Goal: Task Accomplishment & Management: Use online tool/utility

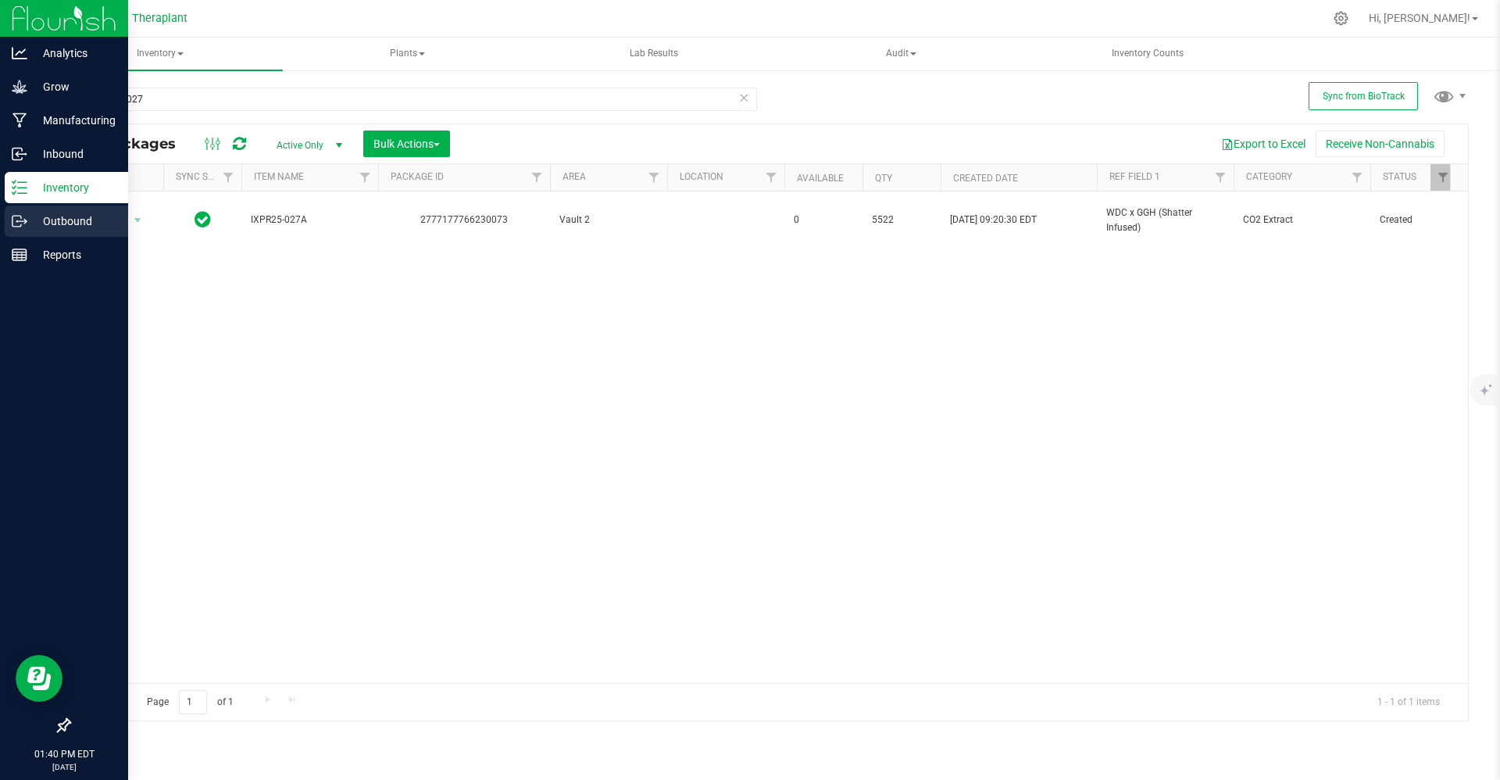
click at [58, 210] on div "Outbound" at bounding box center [66, 220] width 123 height 31
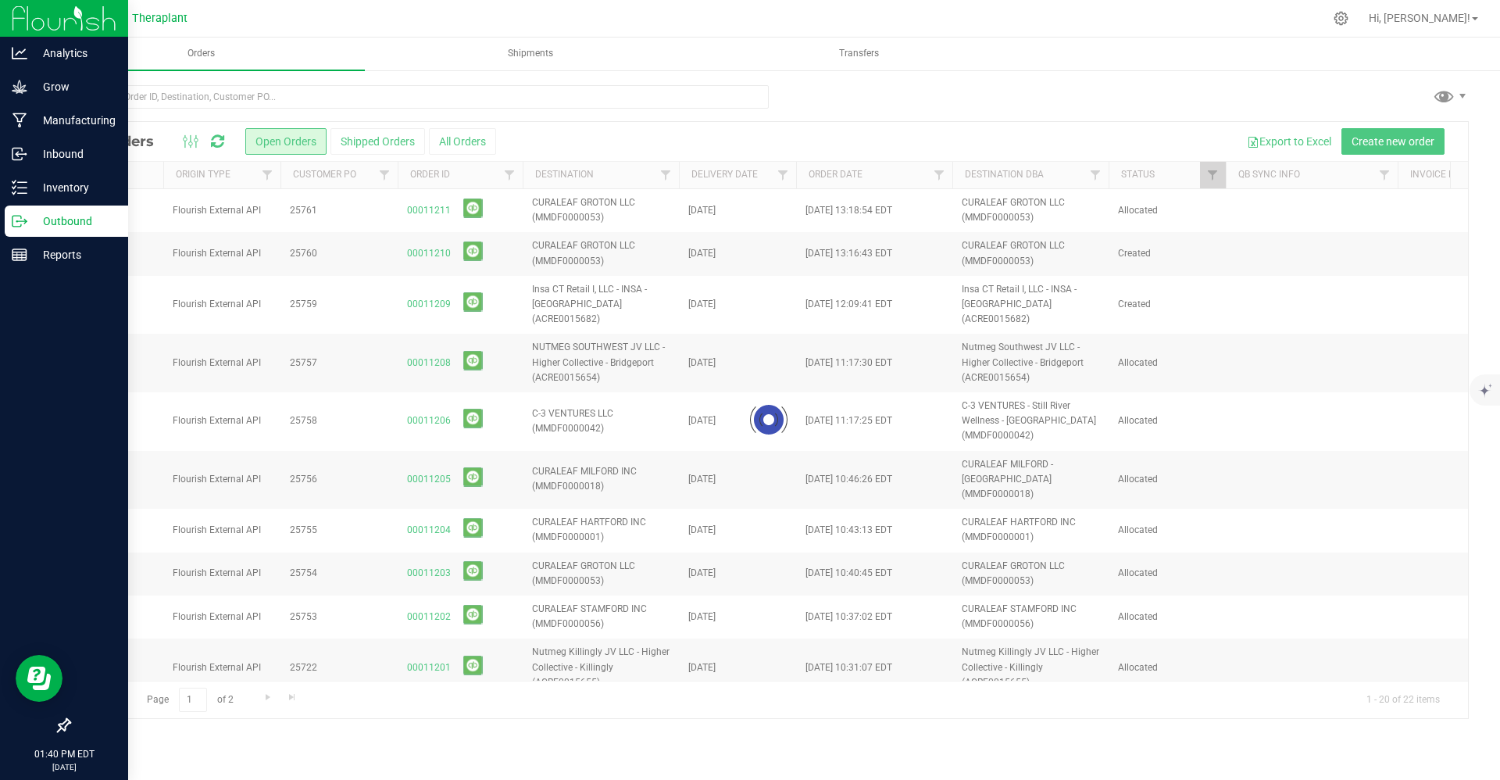
click at [468, 142] on div at bounding box center [769, 420] width 1399 height 596
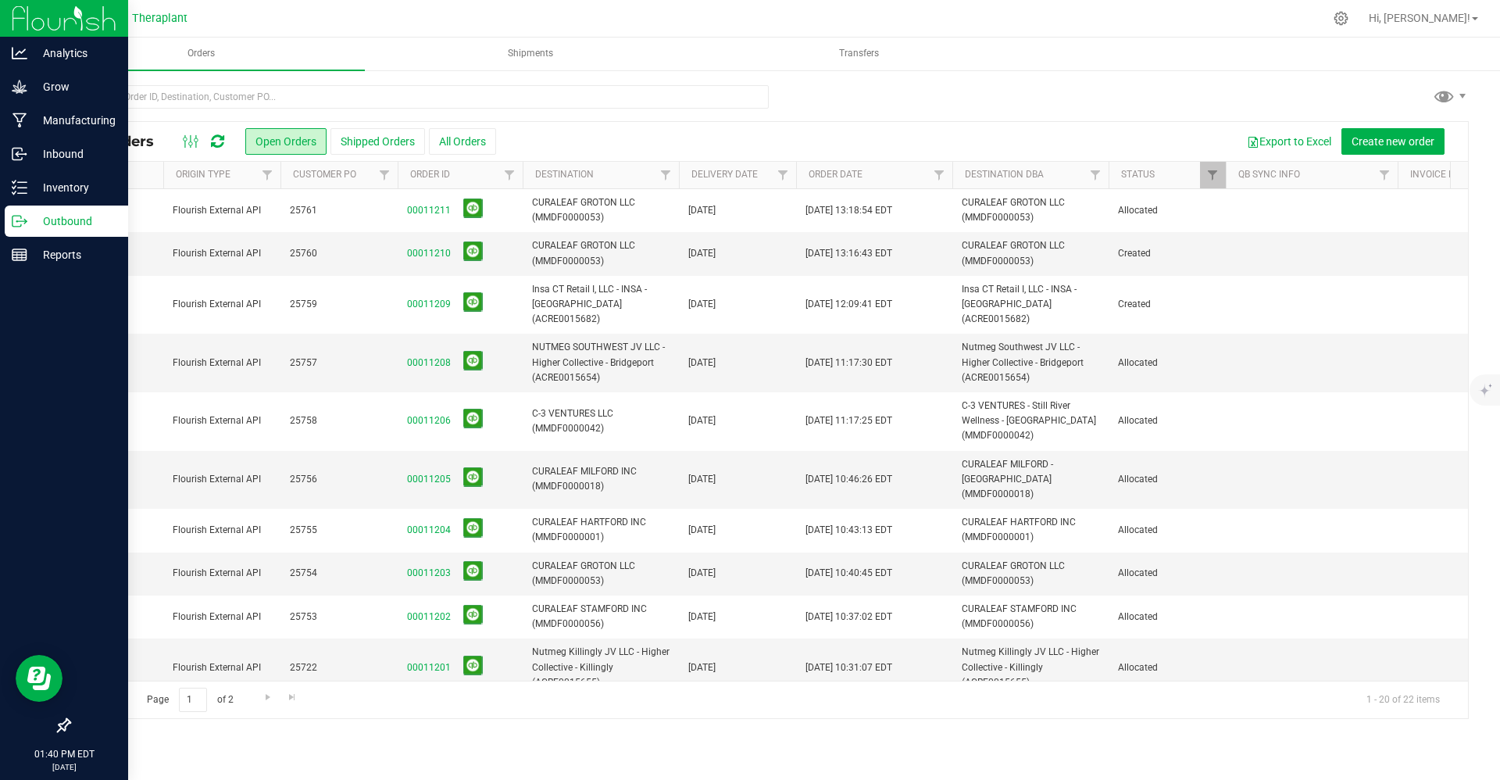
click at [468, 142] on button "All Orders" at bounding box center [462, 141] width 67 height 27
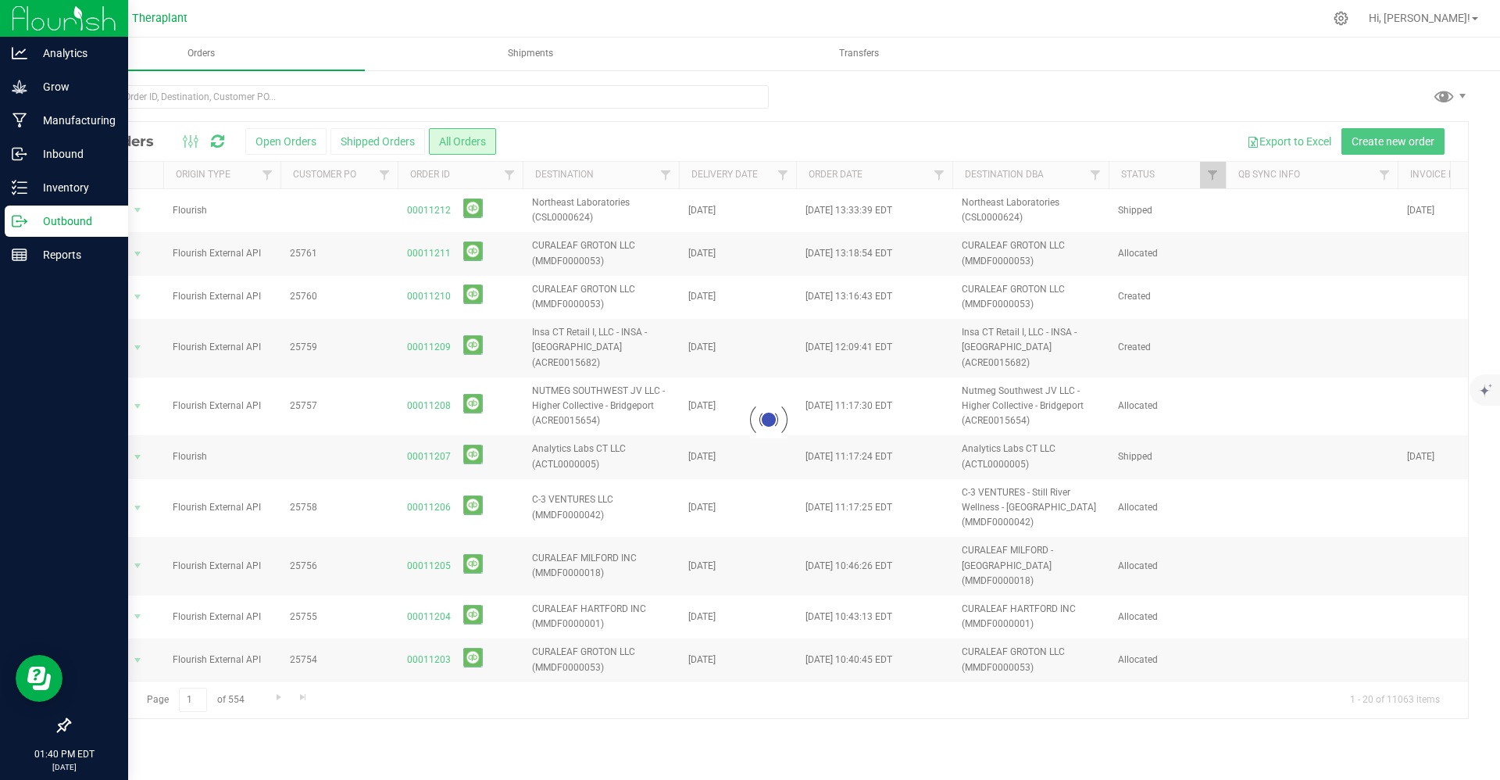
click at [670, 173] on div at bounding box center [769, 420] width 1399 height 596
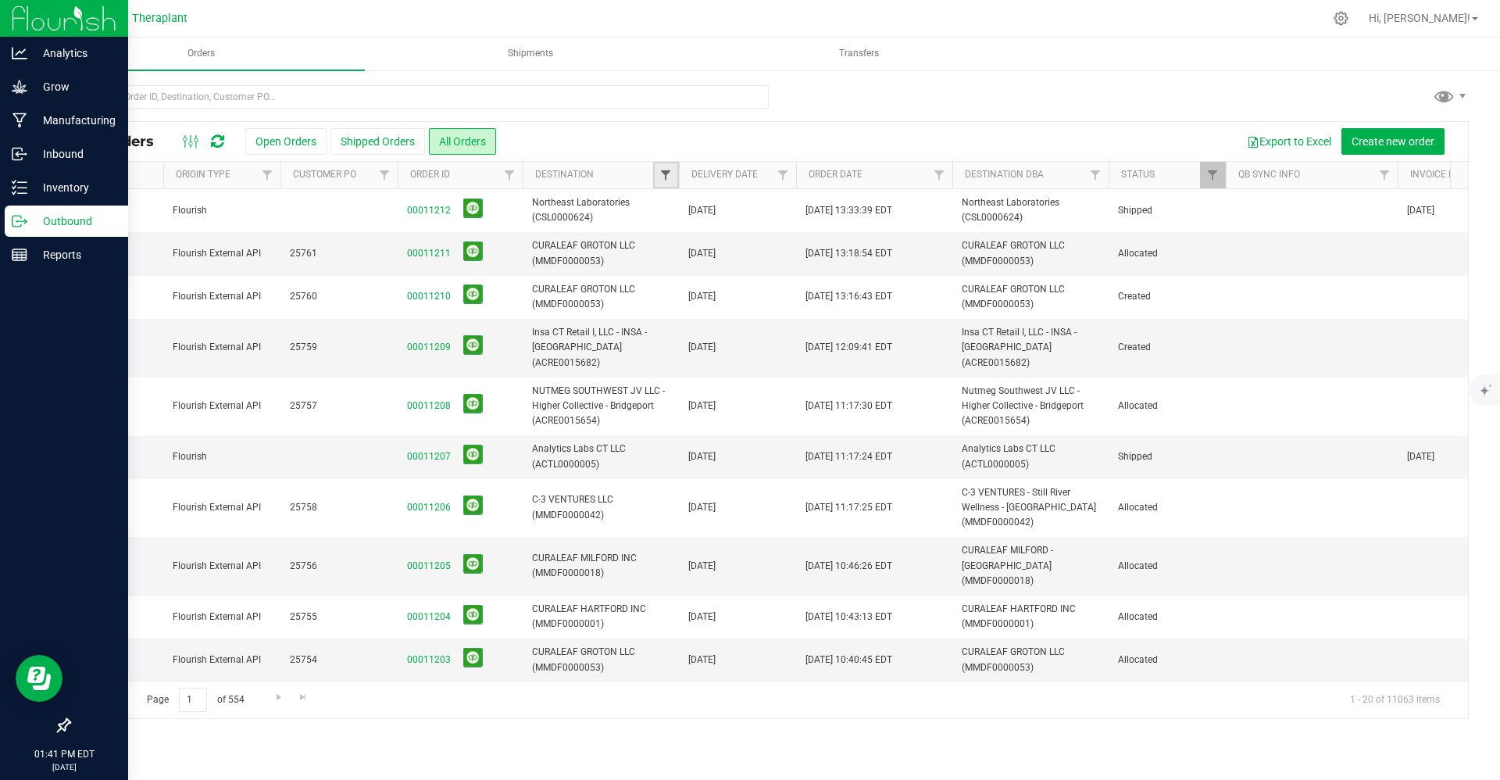
click at [670, 173] on span "Filter" at bounding box center [665, 175] width 13 height 13
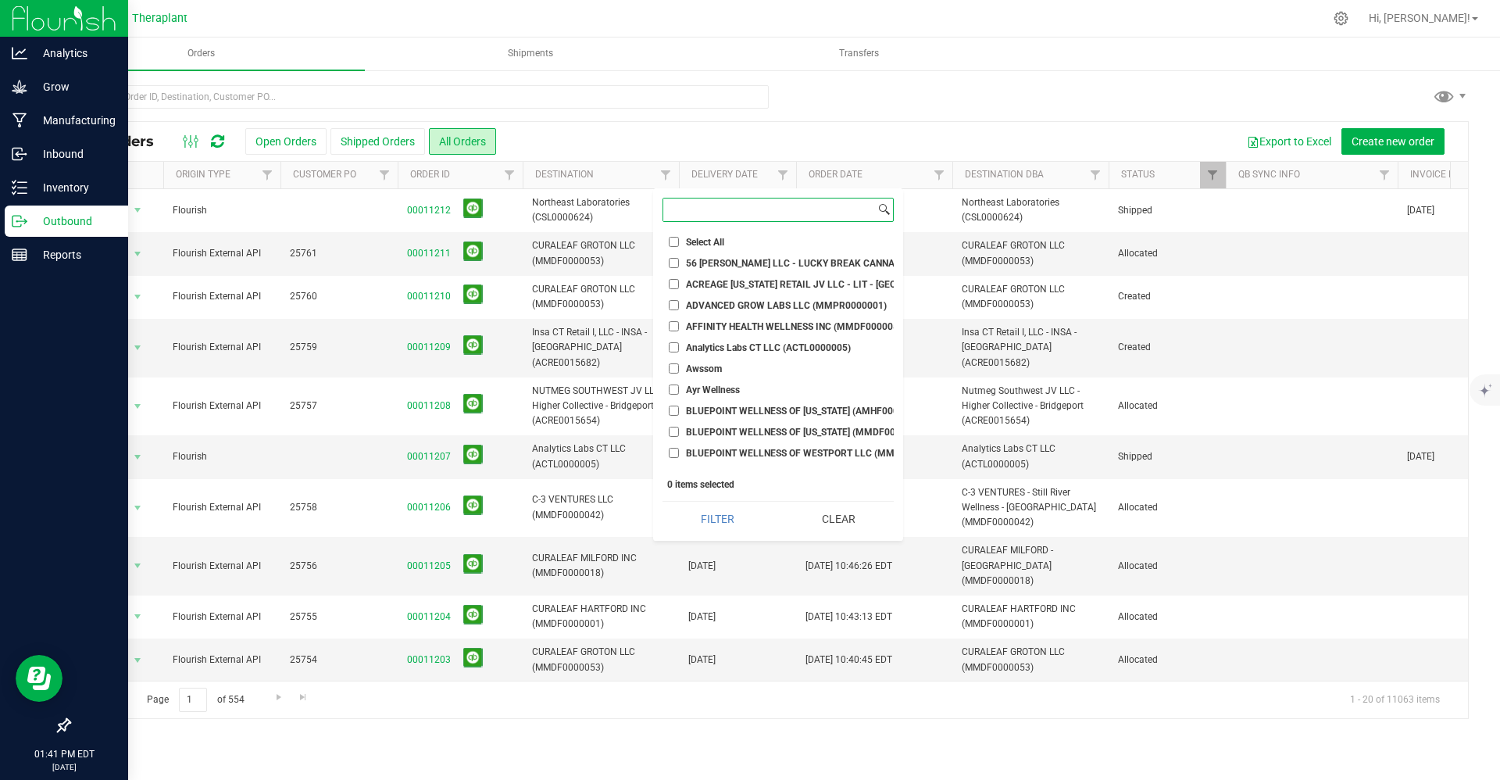
click at [695, 209] on input at bounding box center [769, 209] width 212 height 23
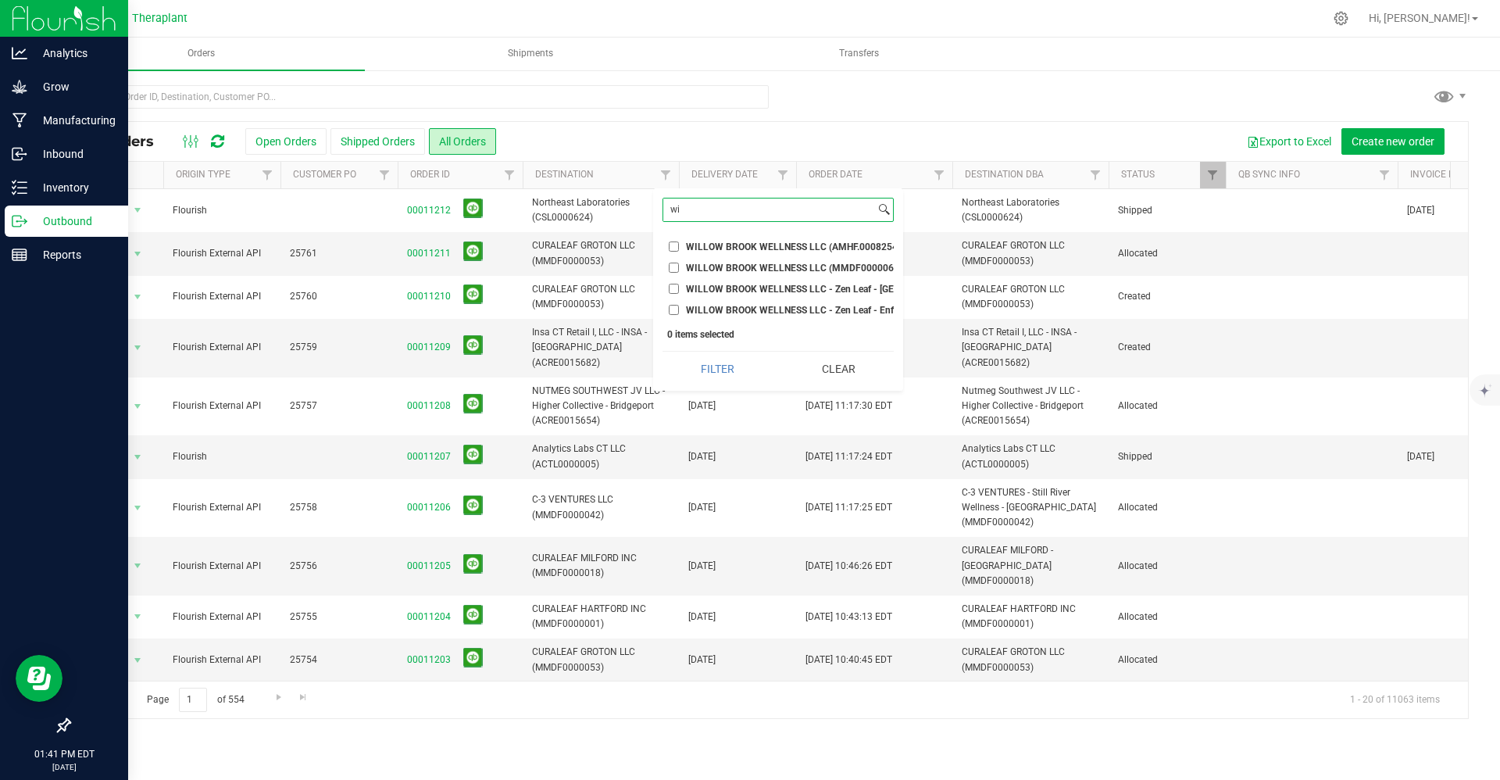
type input "w"
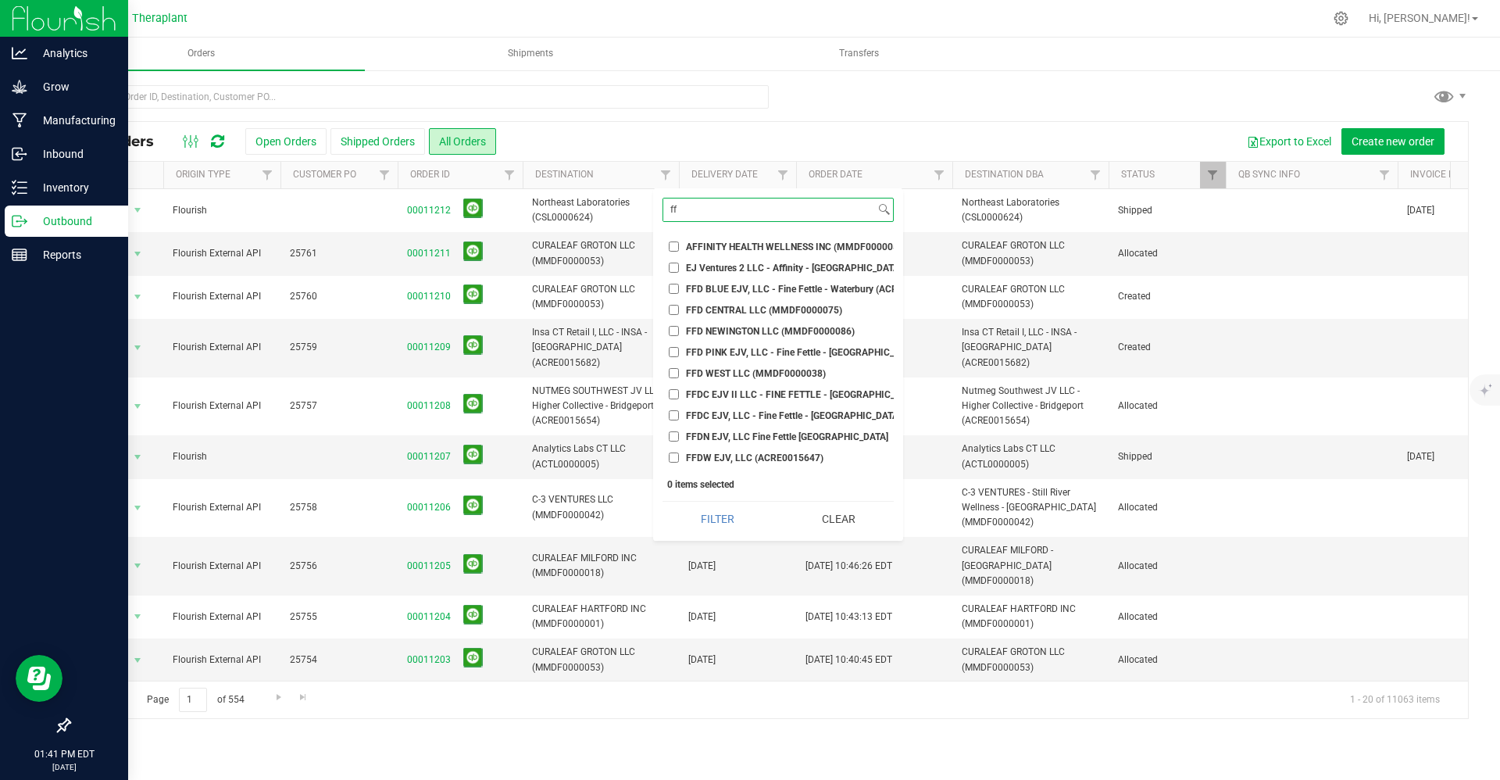
scroll to position [2, 0]
type input "ff"
click at [17, 177] on div "Inventory" at bounding box center [66, 187] width 123 height 31
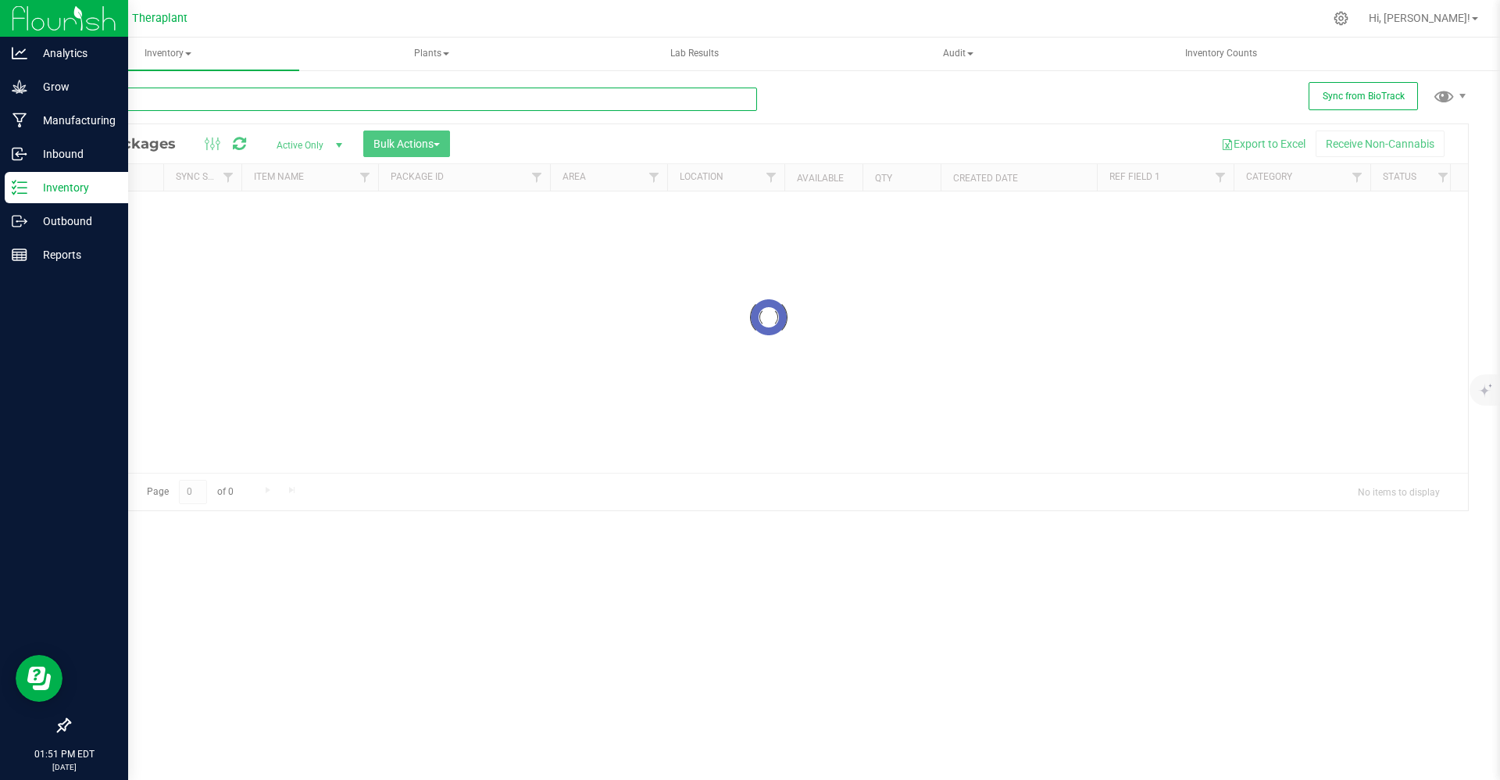
click at [255, 105] on input "text" at bounding box center [413, 99] width 688 height 23
paste input "all:hours Air HDZ Bubble Hash Infused Shorties 41182"
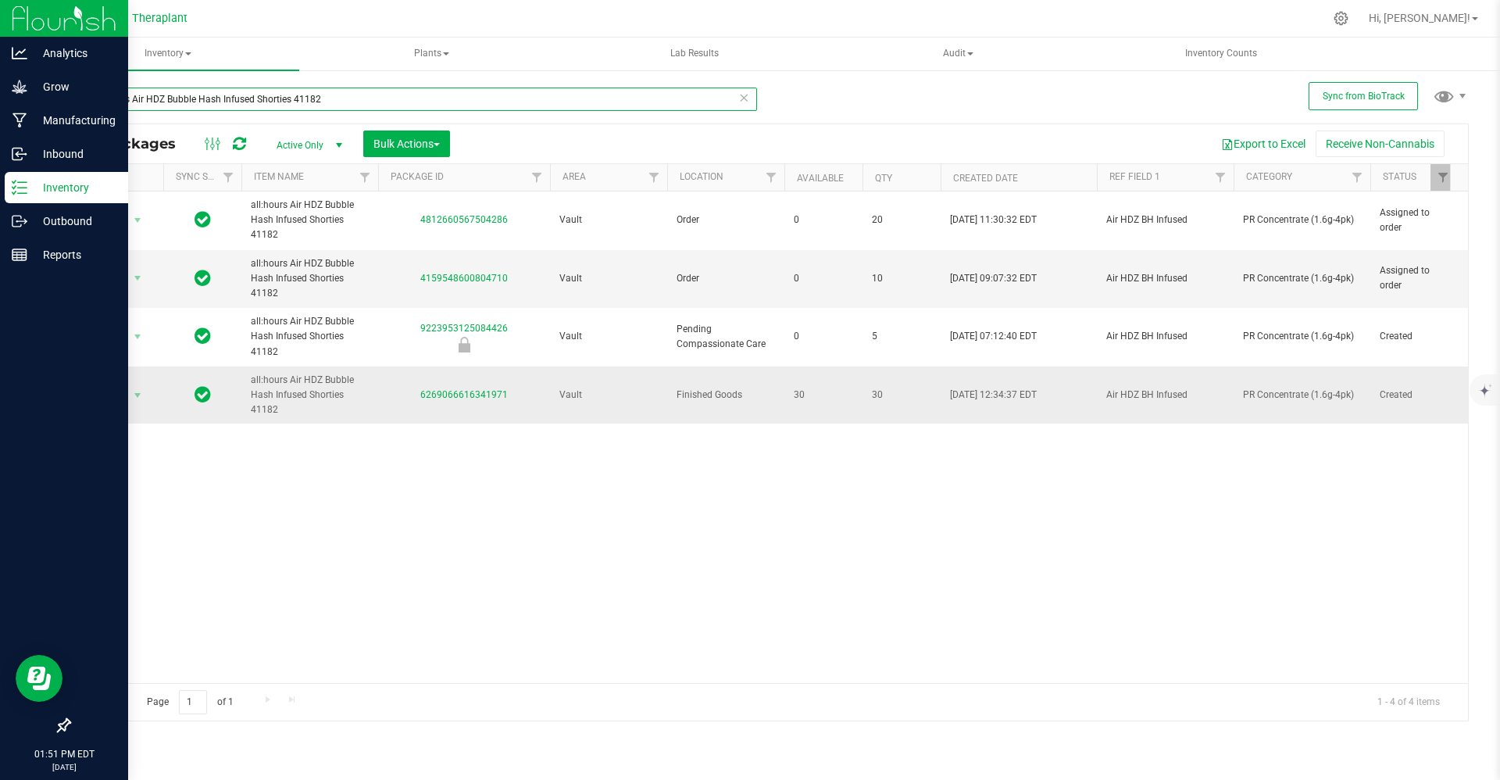
type input "all:hours Air HDZ Bubble Hash Infused Shorties 41182"
click at [84, 396] on div "Action Action Adjust qty Create package Edit attributes Global inventory Locate…" at bounding box center [116, 395] width 75 height 22
click at [99, 394] on span "Action" at bounding box center [106, 395] width 42 height 22
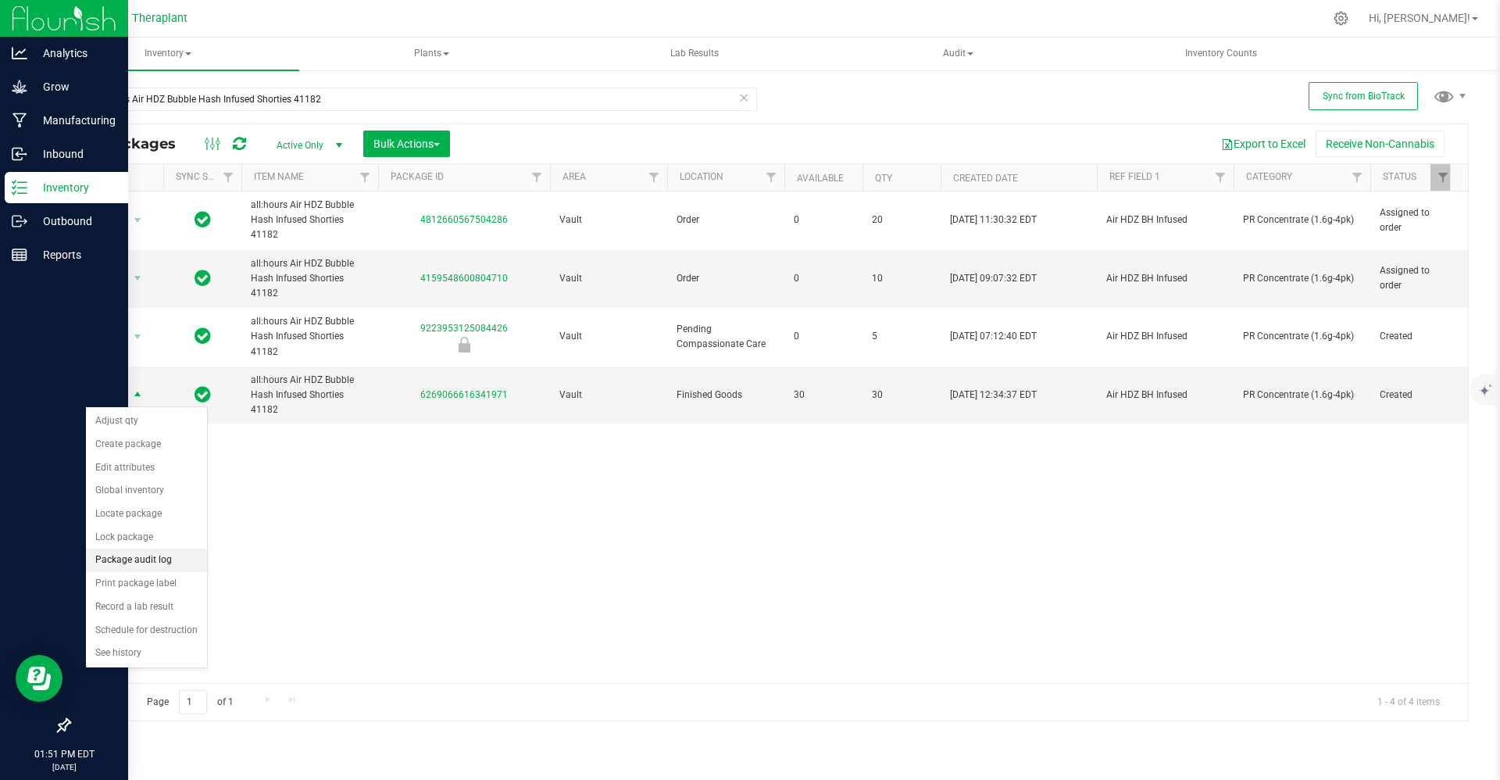
click at [163, 555] on li "Package audit log" at bounding box center [146, 559] width 121 height 23
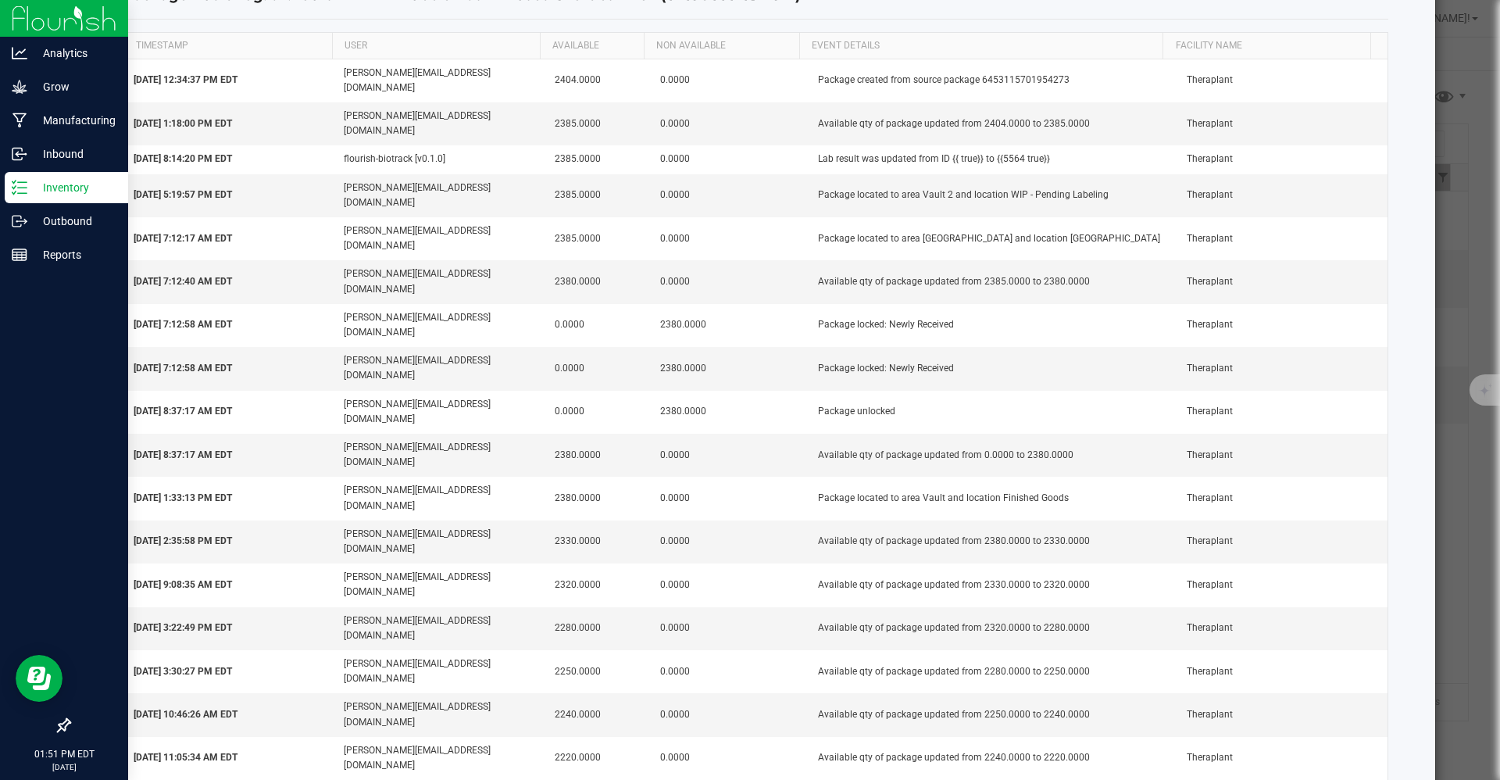
scroll to position [63, 0]
click at [61, 199] on ngb-modal-window "Package Audit Log: all:hours Air HDZ Bubble Hash Infused Shorties 41182 (626906…" at bounding box center [756, 390] width 1512 height 780
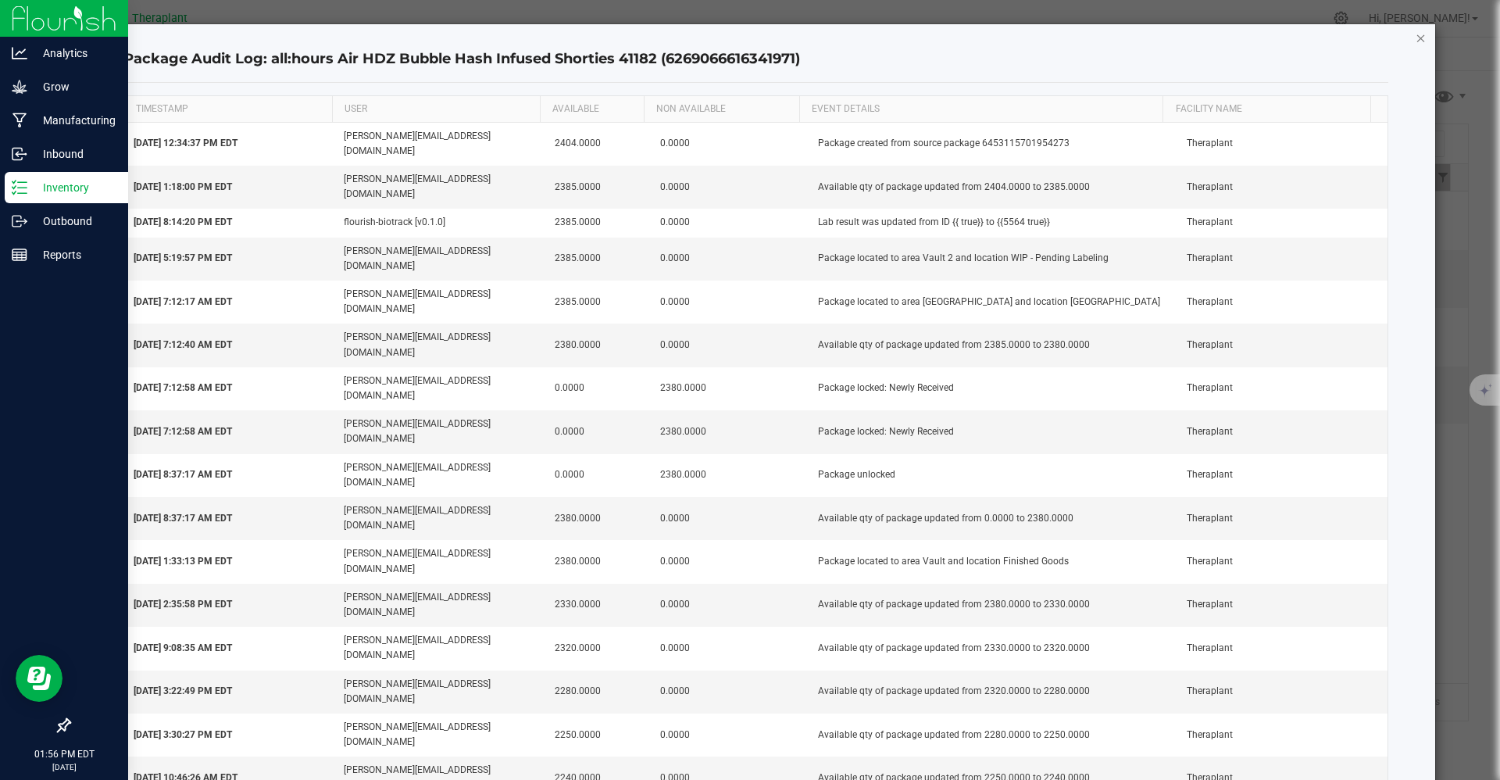
click at [1416, 42] on icon "button" at bounding box center [1421, 37] width 11 height 19
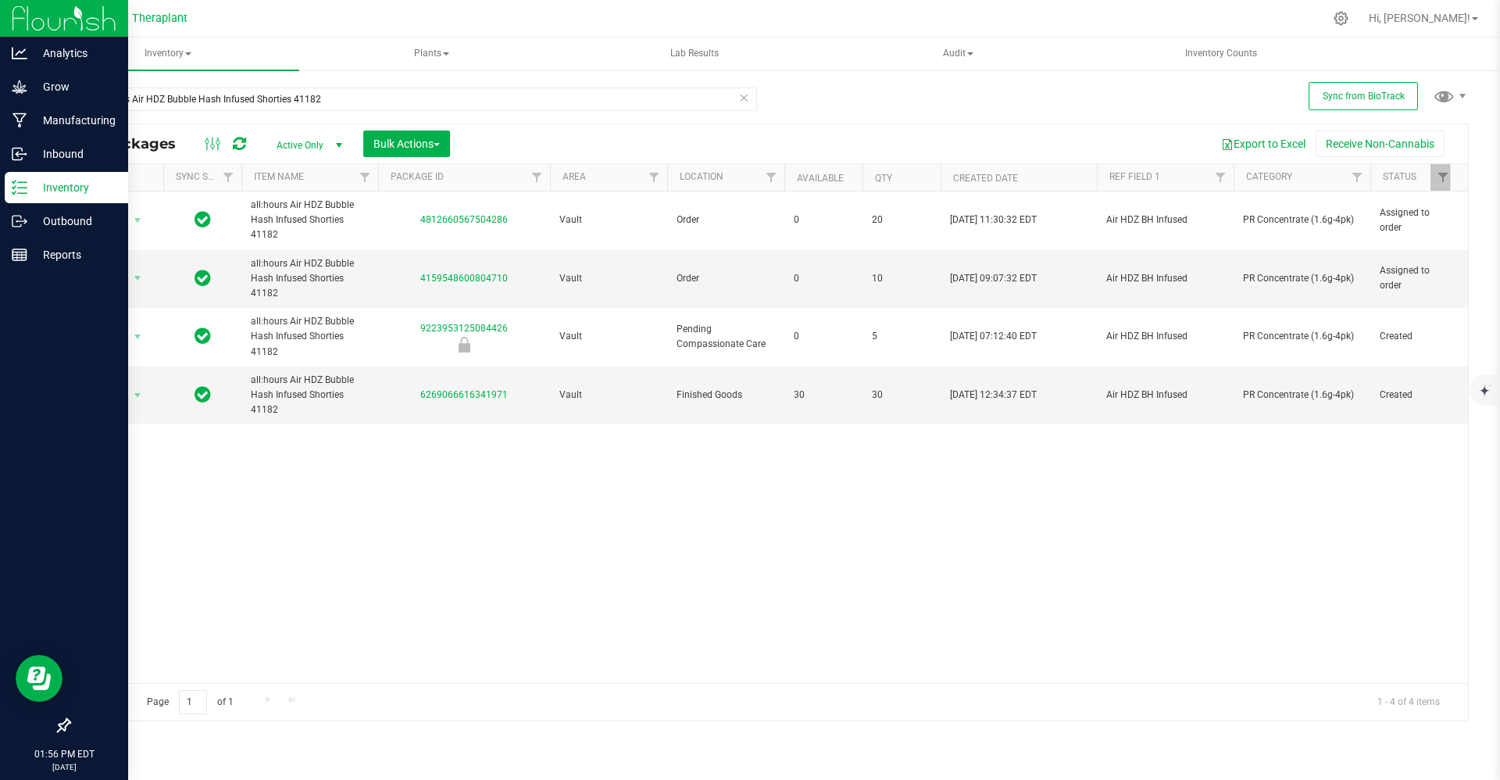
click at [34, 187] on p "Inventory" at bounding box center [74, 187] width 94 height 19
click at [45, 115] on p "Manufacturing" at bounding box center [74, 120] width 94 height 19
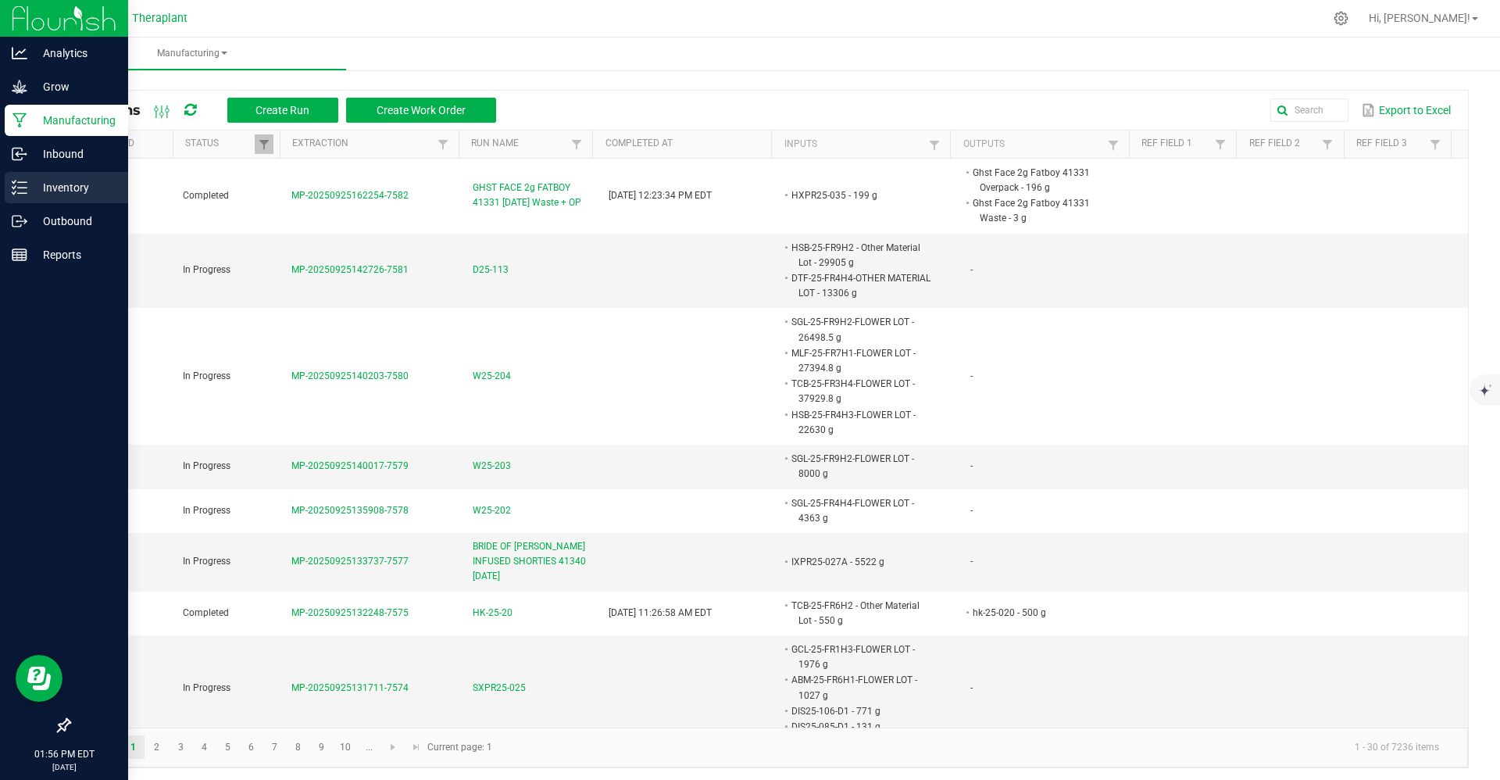
click at [40, 180] on p "Inventory" at bounding box center [74, 187] width 94 height 19
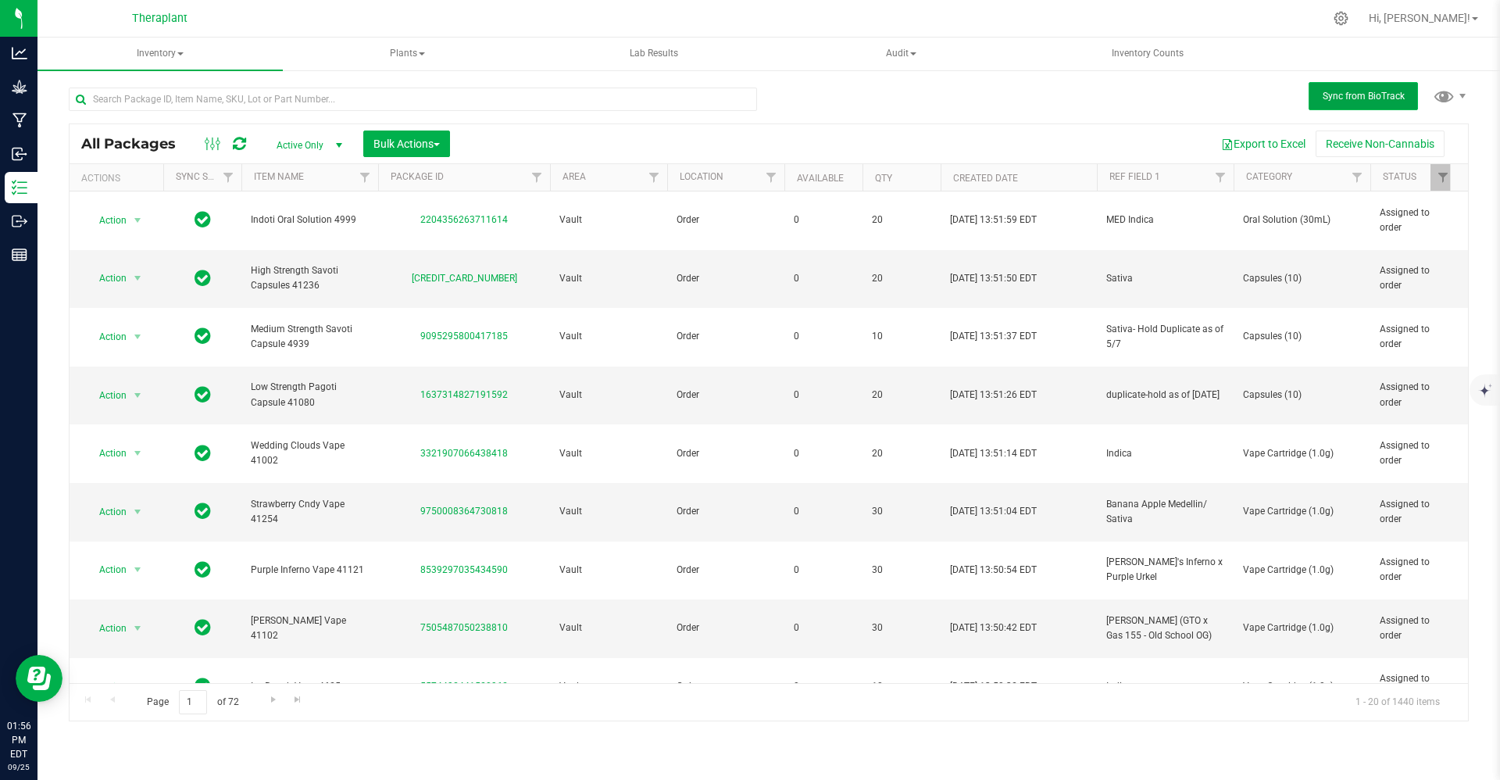
click at [1361, 95] on span "Sync from BioTrack" at bounding box center [1364, 96] width 82 height 11
click at [241, 147] on icon at bounding box center [239, 144] width 13 height 16
click at [225, 102] on input "text" at bounding box center [413, 99] width 688 height 23
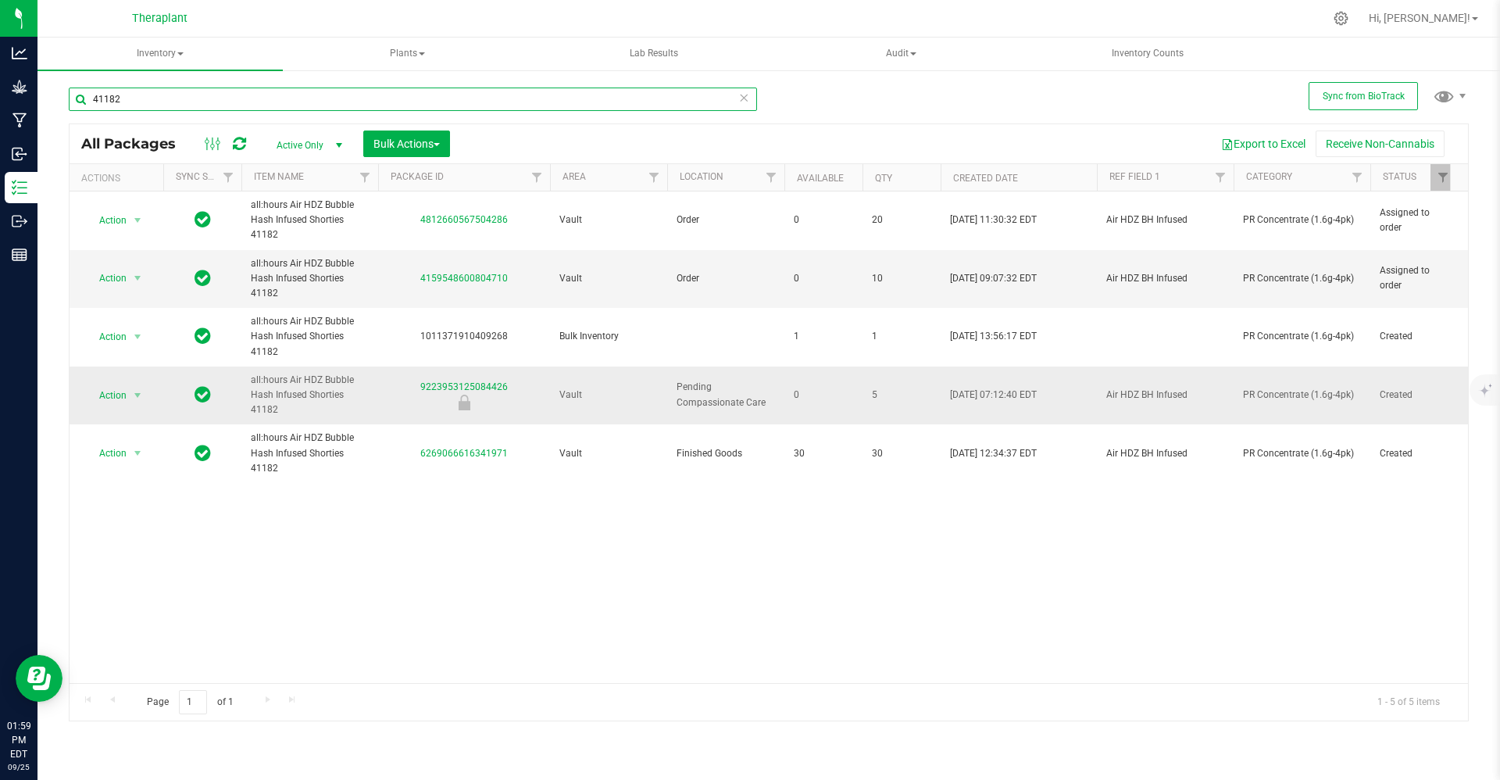
type input "41182"
